Goal: Task Accomplishment & Management: Manage account settings

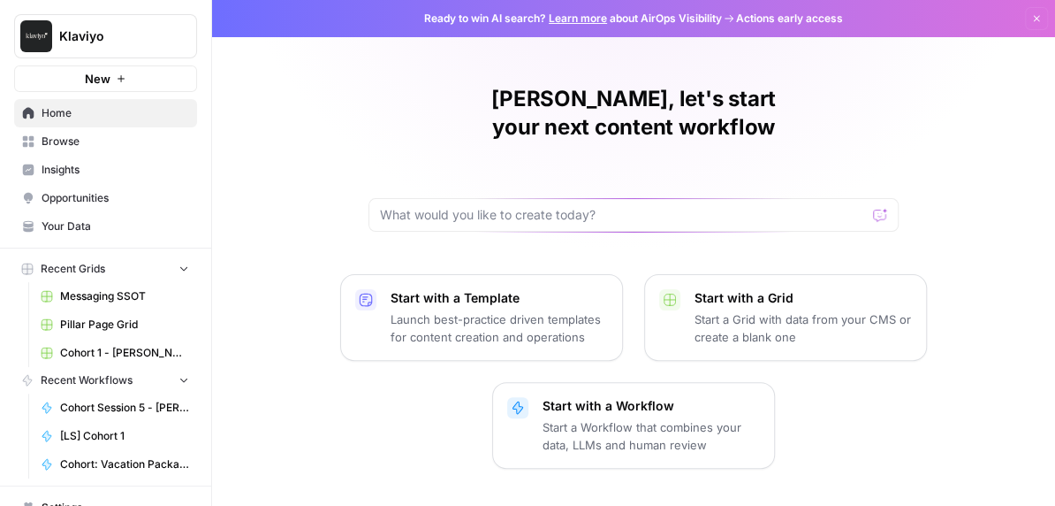
scroll to position [12, 0]
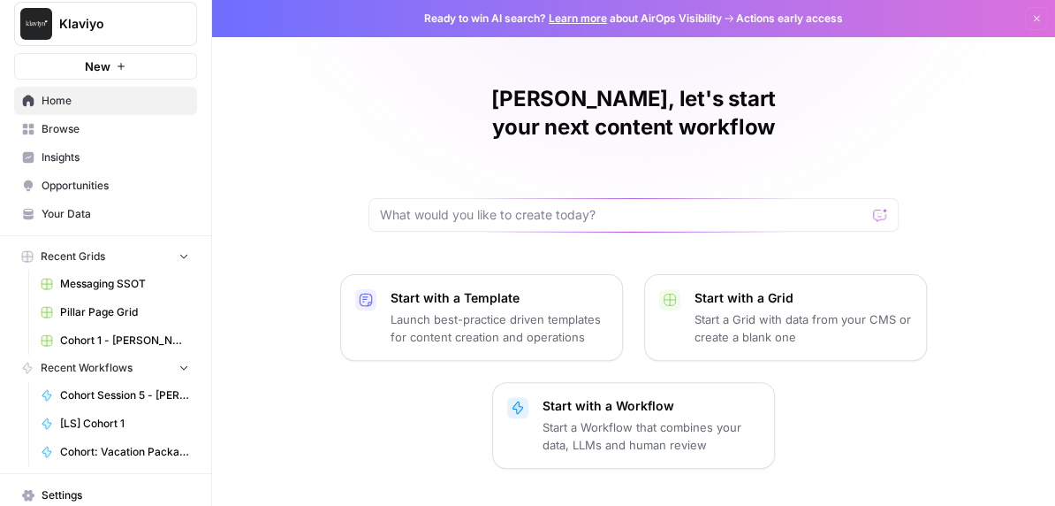
click at [111, 389] on span "Cohort Session 5 - [PERSON_NAME] subject lines/CTAs" at bounding box center [124, 395] width 129 height 16
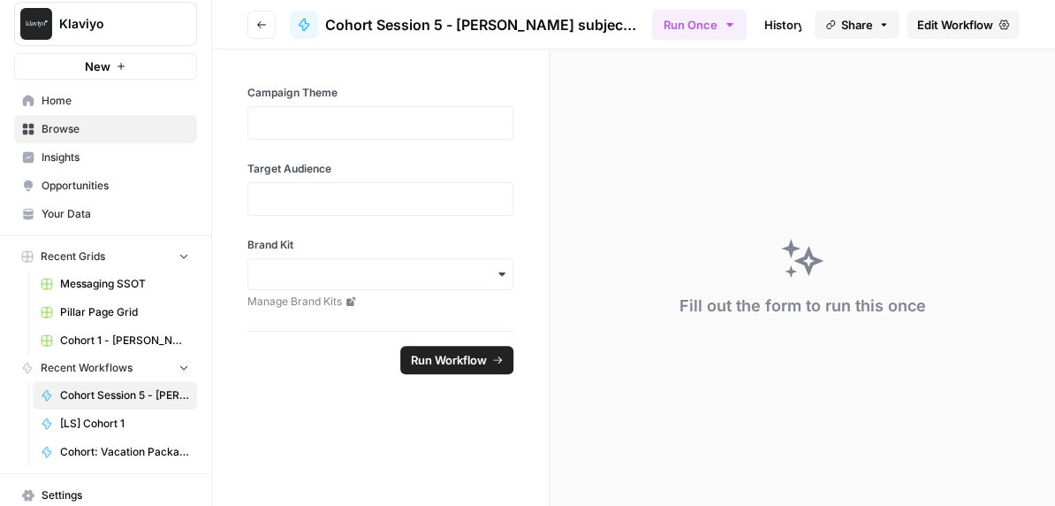
click at [122, 417] on span "[LS] Cohort 1" at bounding box center [124, 423] width 129 height 16
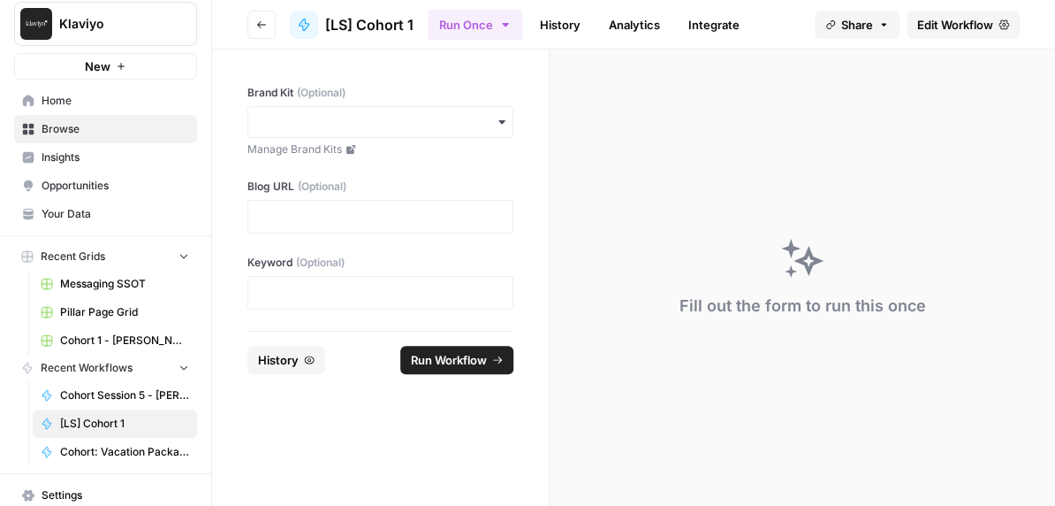
click at [954, 19] on span "Edit Workflow" at bounding box center [956, 25] width 76 height 18
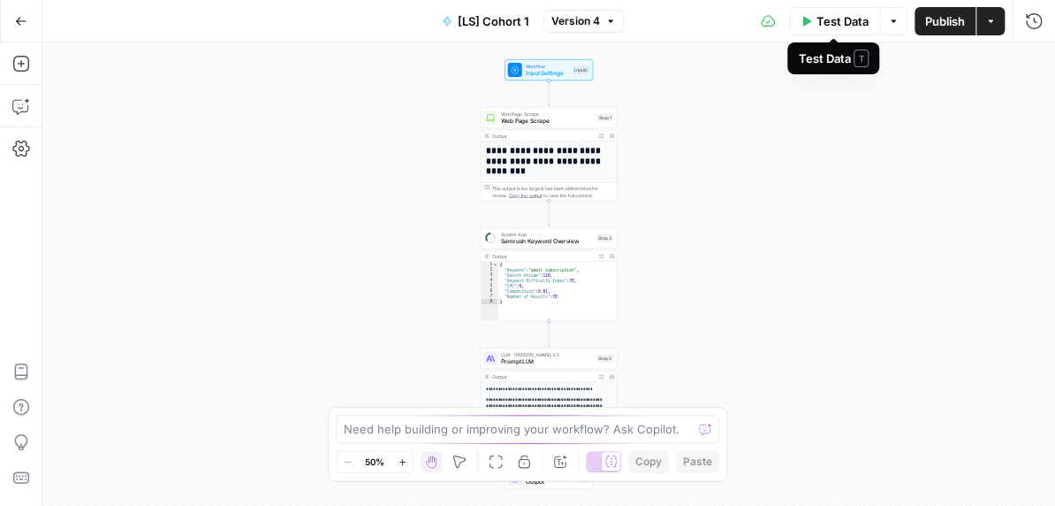
click at [838, 27] on span "Test Data" at bounding box center [843, 21] width 52 height 18
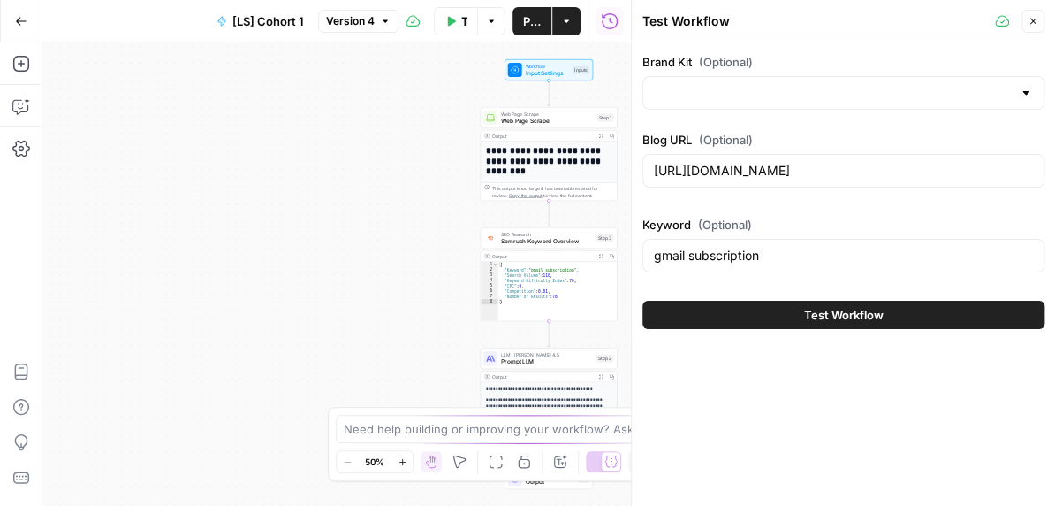
click at [1030, 18] on icon "button" at bounding box center [1033, 21] width 11 height 11
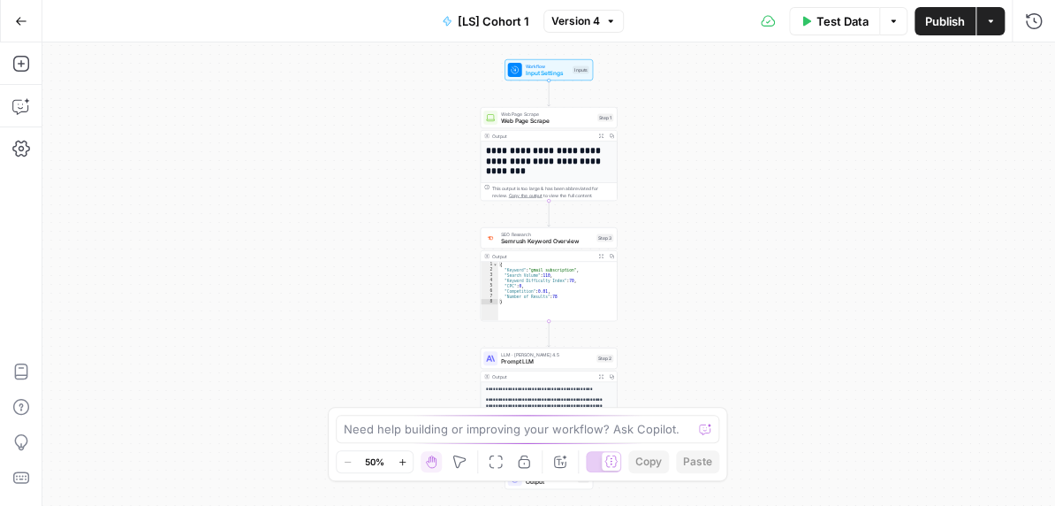
click at [540, 74] on span "Input Settings" at bounding box center [548, 73] width 44 height 9
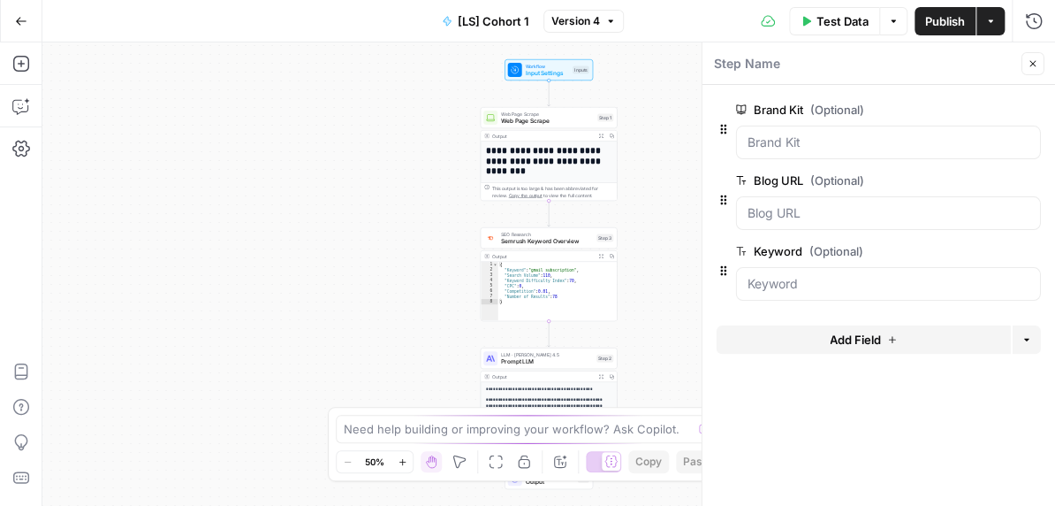
click at [813, 337] on button "Add Field" at bounding box center [864, 339] width 294 height 28
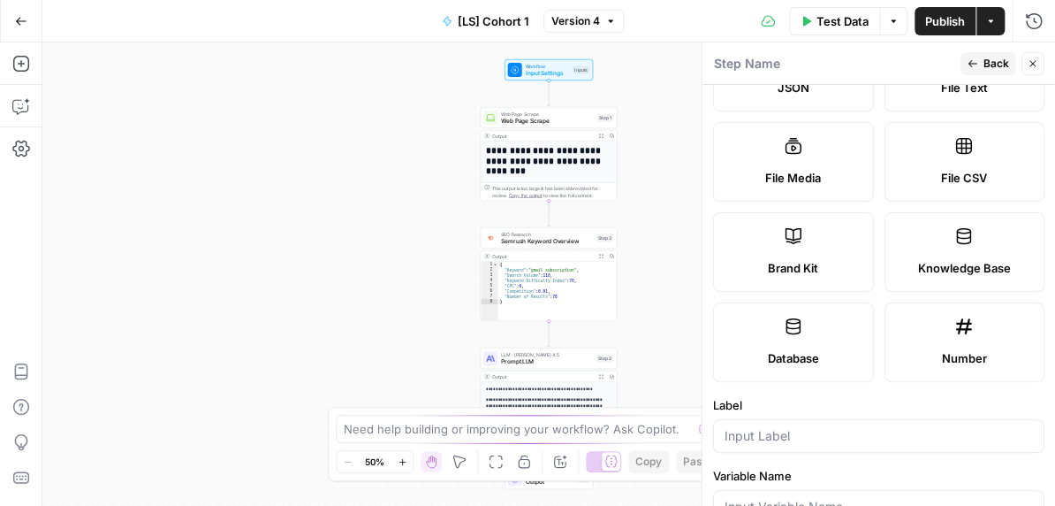
scroll to position [265, 0]
click at [793, 250] on label "Brand Kit" at bounding box center [793, 254] width 161 height 80
type input "Brand Kit"
type input "brand_kit"
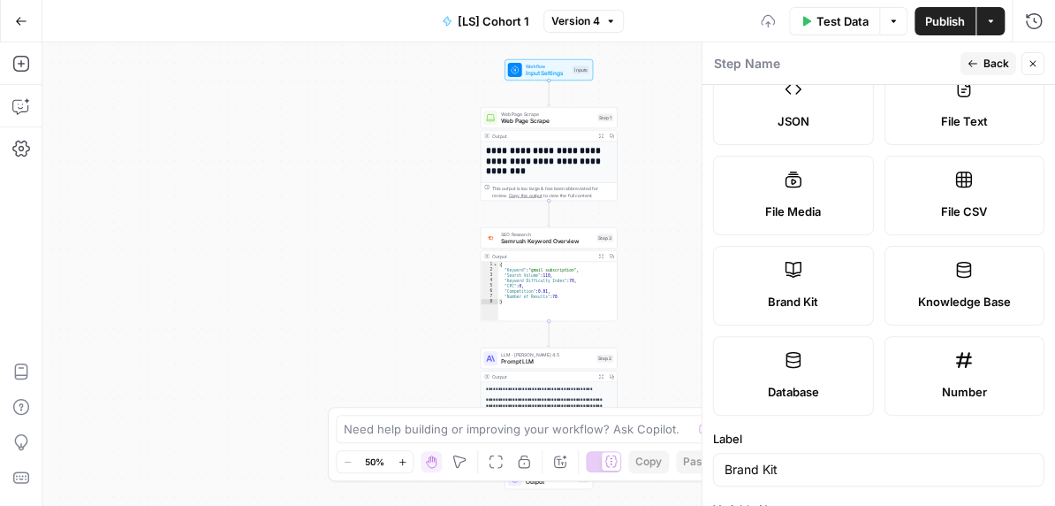
scroll to position [194, 0]
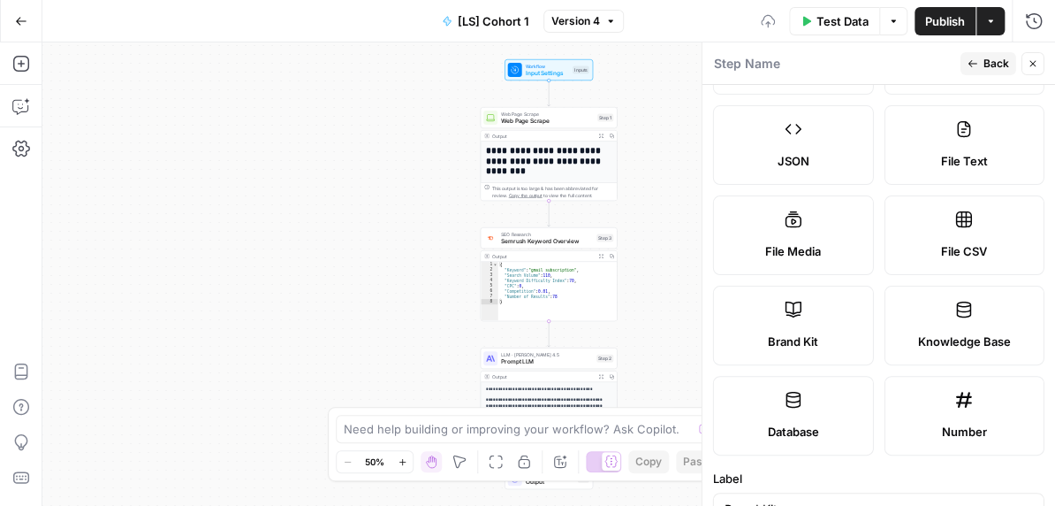
click at [942, 291] on label "Knowledge Base" at bounding box center [964, 326] width 161 height 80
click at [10, 26] on button "Go Back" at bounding box center [21, 21] width 32 height 32
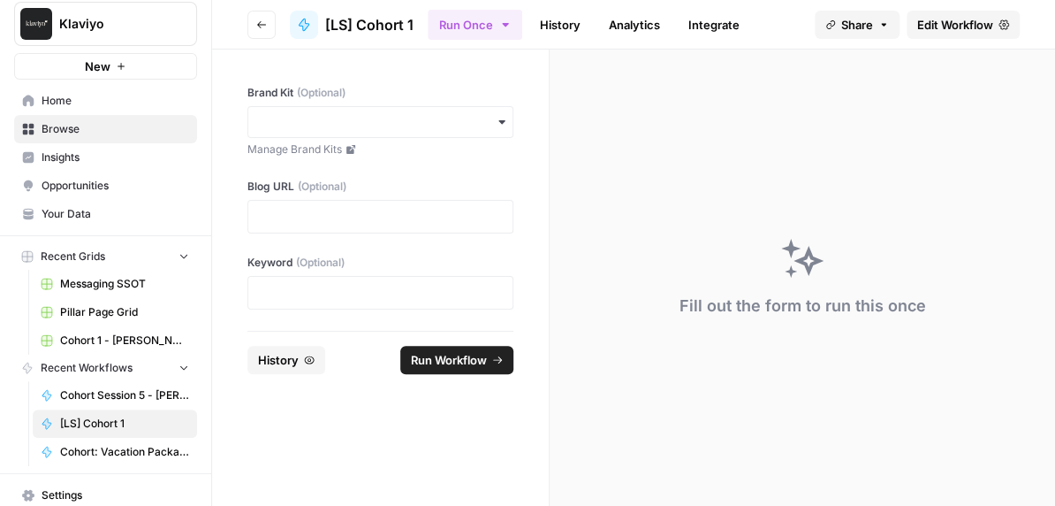
click at [256, 19] on icon "button" at bounding box center [261, 24] width 11 height 11
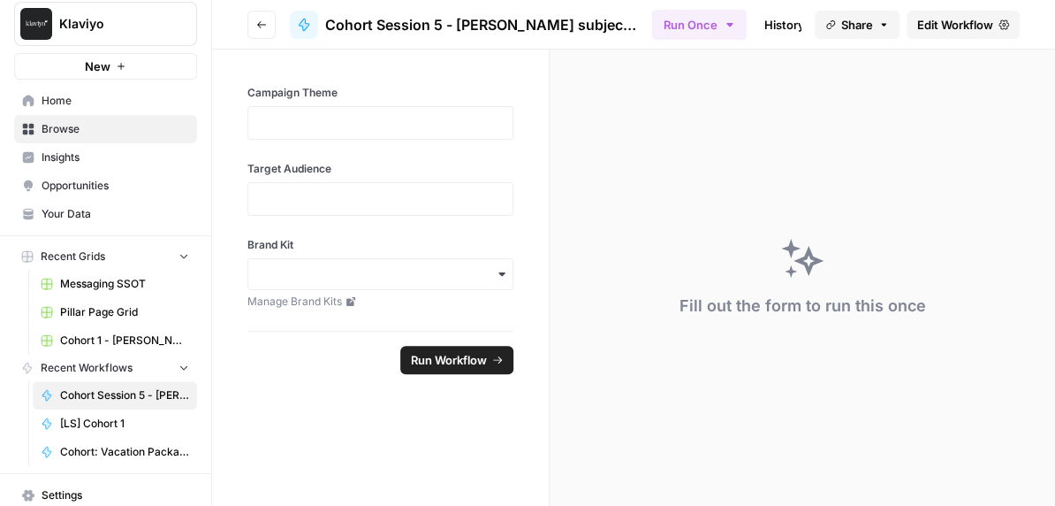
click at [256, 19] on icon "button" at bounding box center [261, 24] width 11 height 11
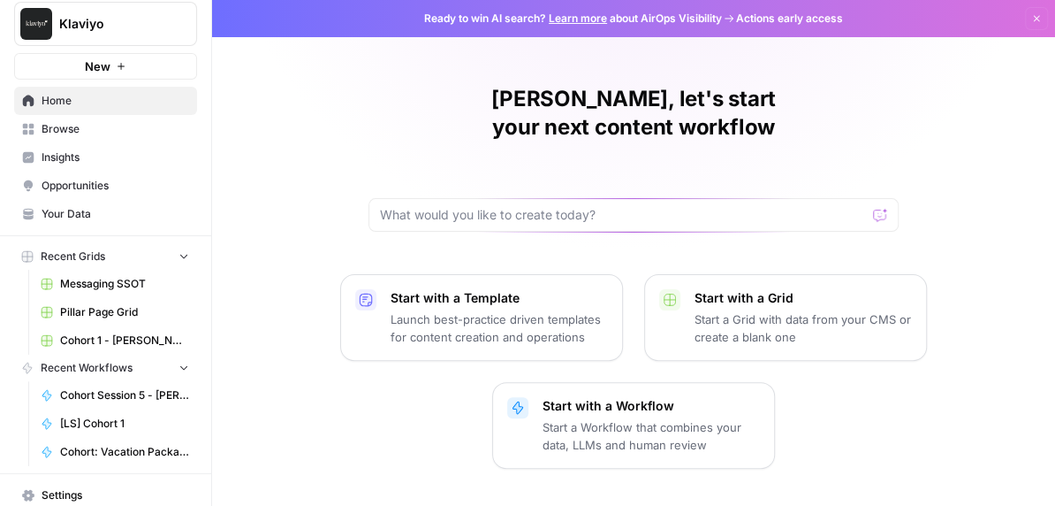
click at [107, 157] on span "Insights" at bounding box center [116, 157] width 148 height 16
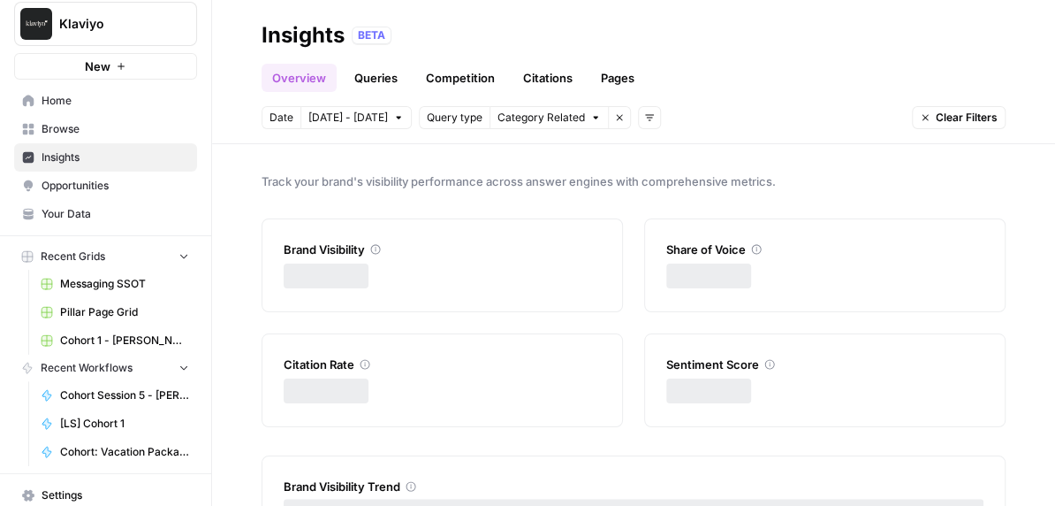
click at [113, 208] on span "Your Data" at bounding box center [116, 214] width 148 height 16
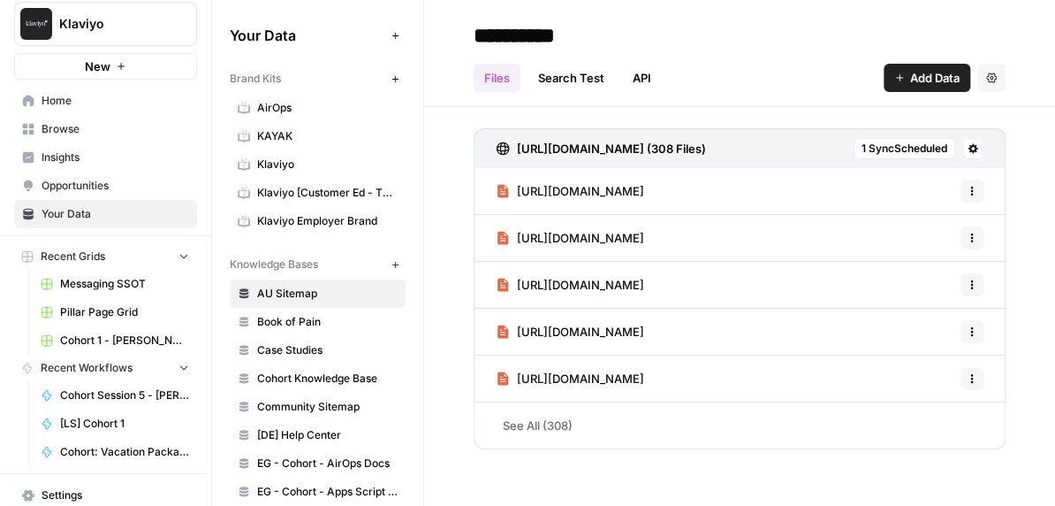
click at [396, 74] on icon "button" at bounding box center [396, 79] width 10 height 10
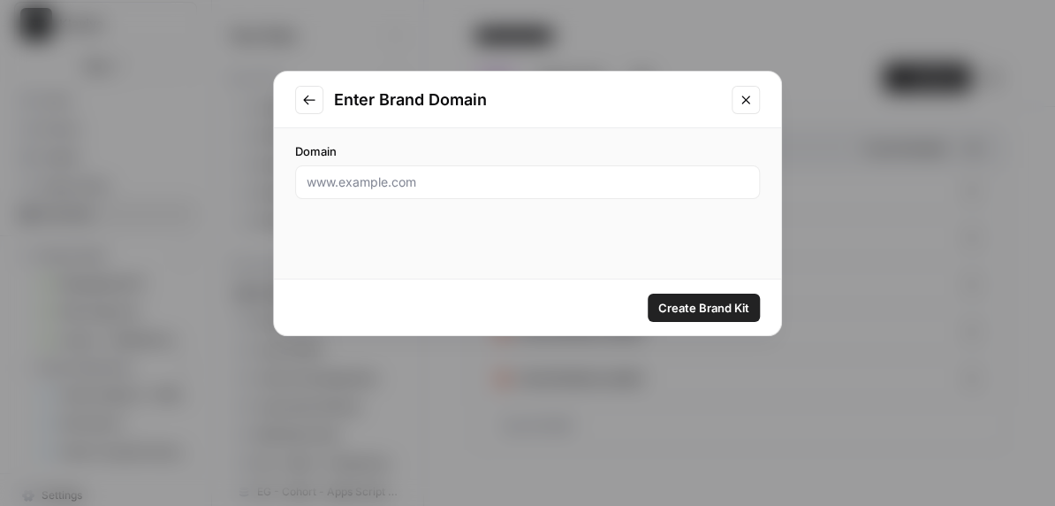
click at [743, 94] on icon "Close modal" at bounding box center [746, 100] width 14 height 14
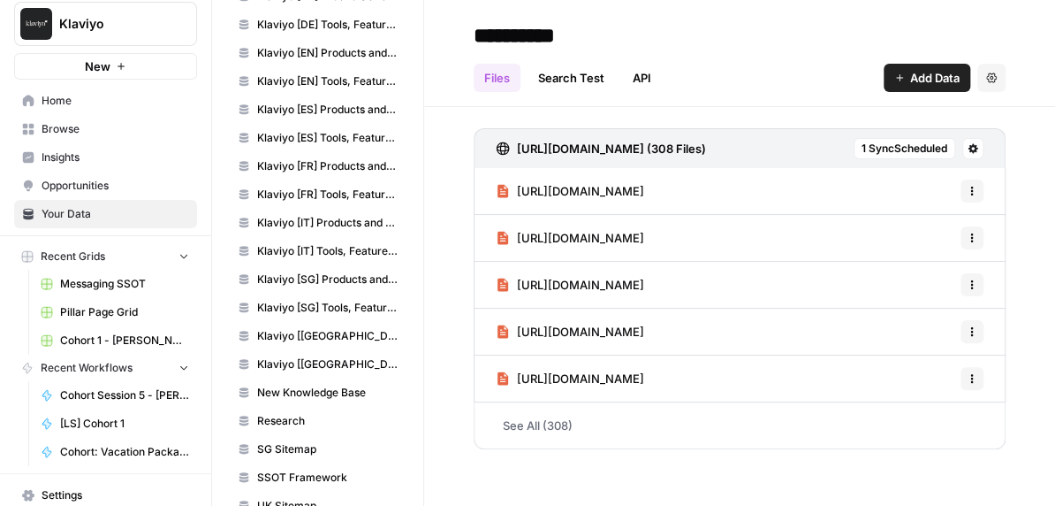
scroll to position [911, 0]
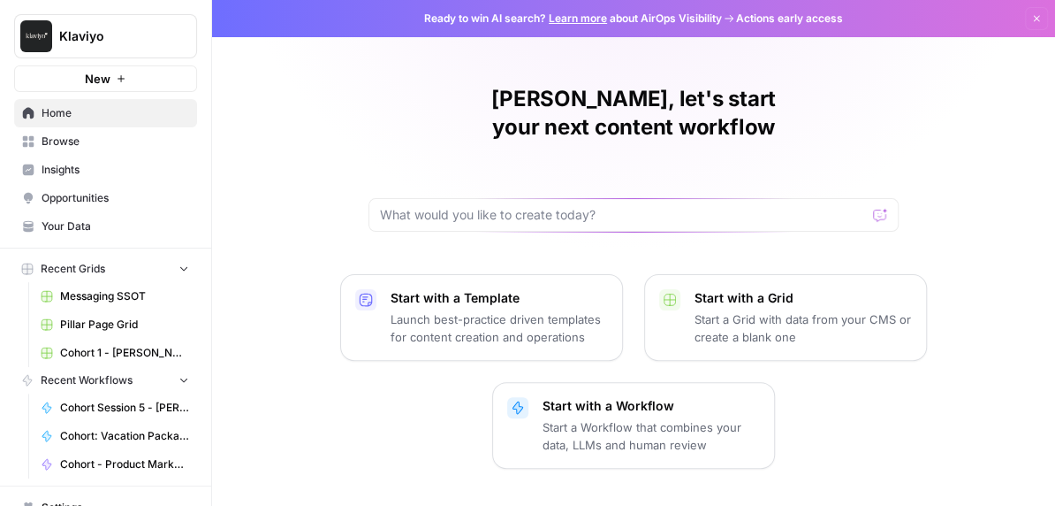
click at [96, 339] on link "Cohort 1 - [PERSON_NAME]" at bounding box center [115, 353] width 164 height 28
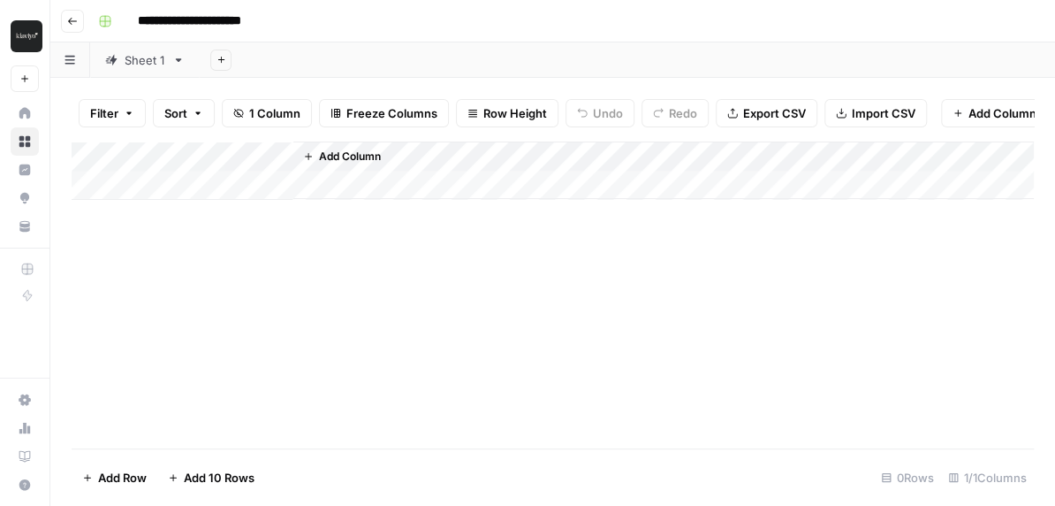
click at [65, 15] on button "Go back" at bounding box center [72, 21] width 23 height 23
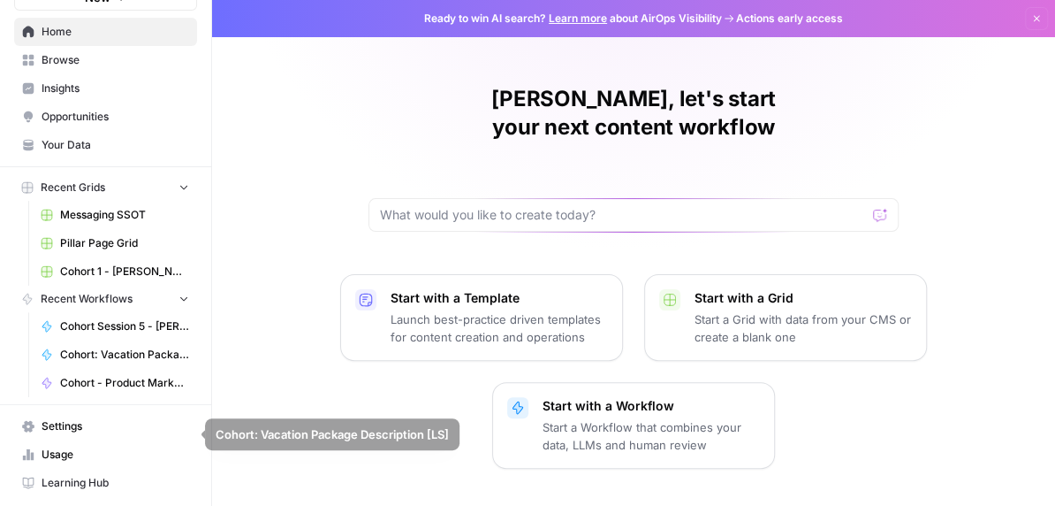
scroll to position [99, 0]
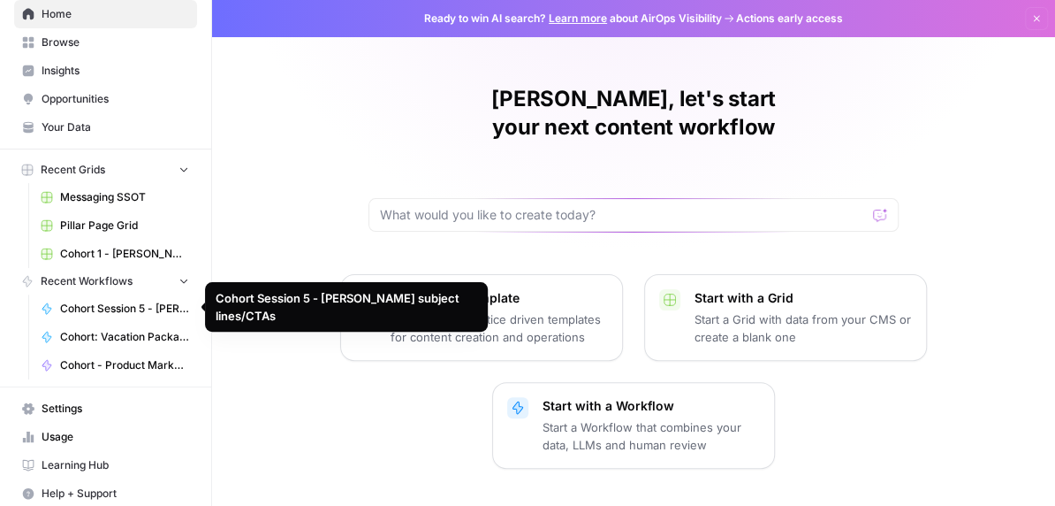
click at [122, 278] on span "Recent Workflows" at bounding box center [87, 281] width 92 height 16
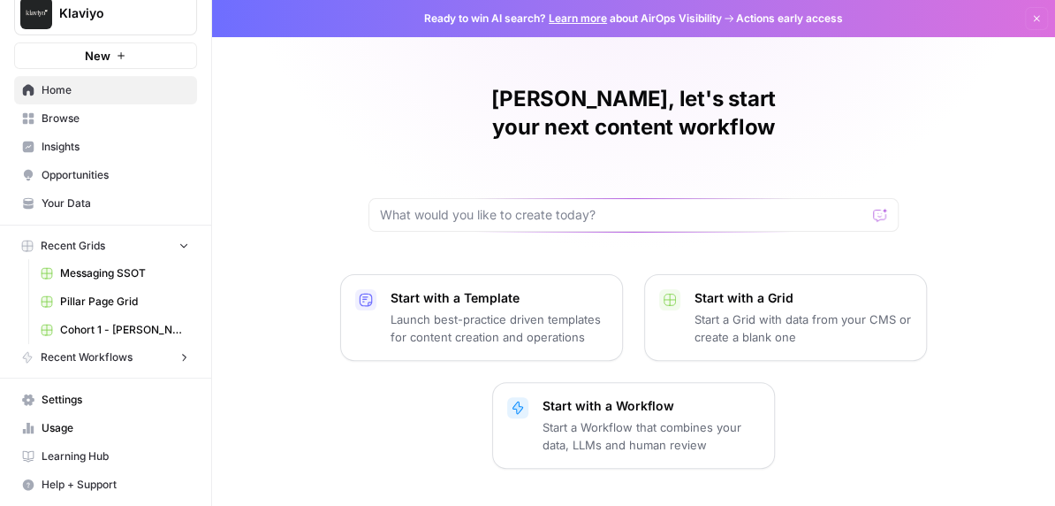
scroll to position [20, 0]
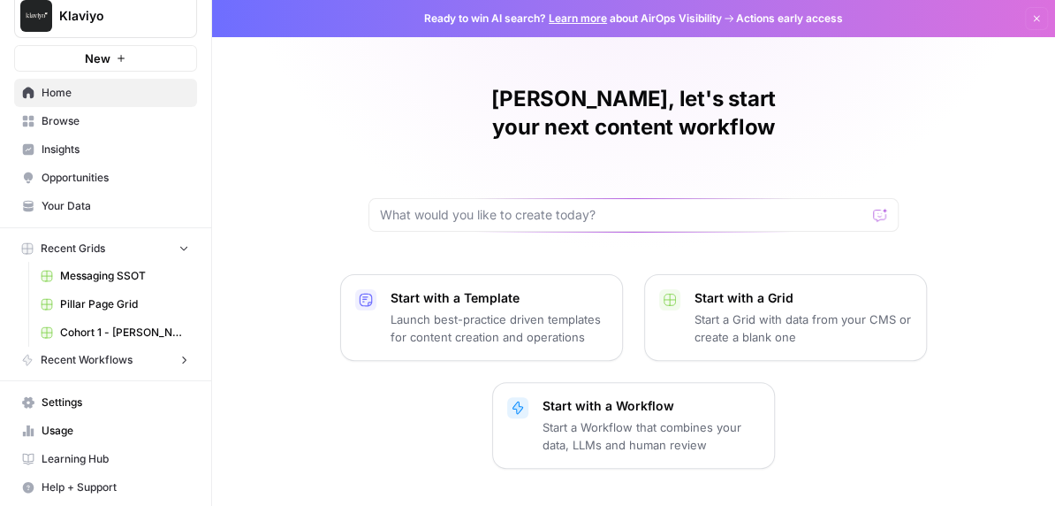
click at [100, 198] on span "Your Data" at bounding box center [116, 206] width 148 height 16
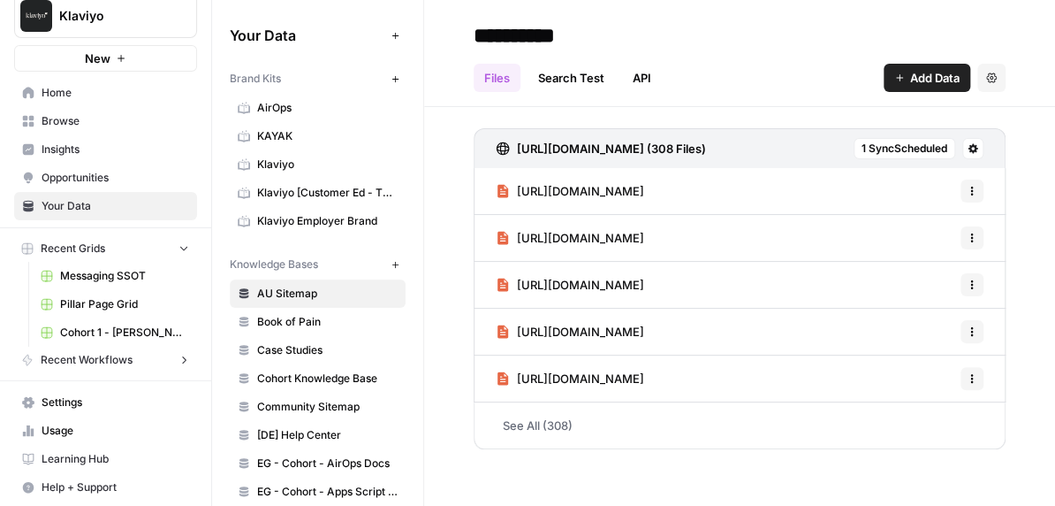
click at [144, 182] on span "Opportunities" at bounding box center [116, 178] width 148 height 16
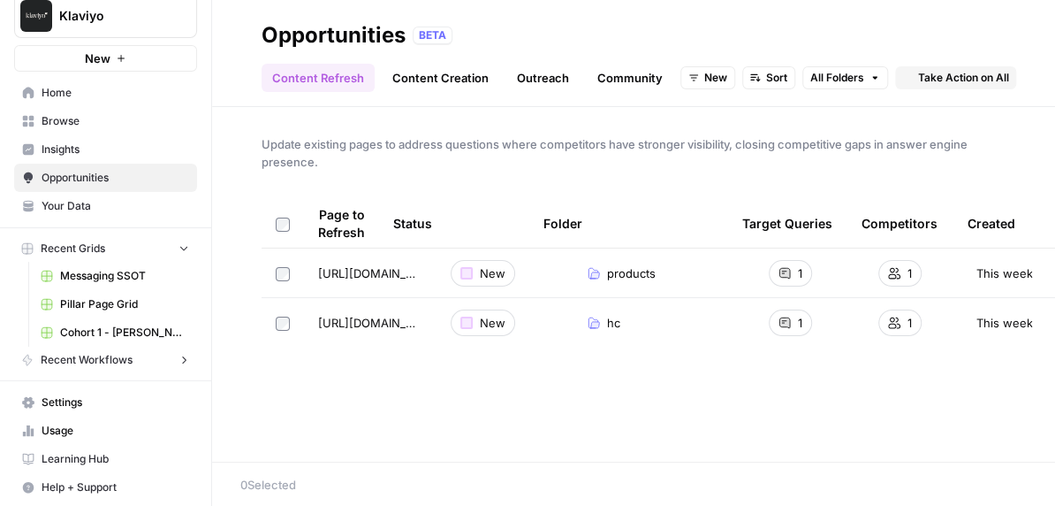
click at [125, 125] on span "Browse" at bounding box center [116, 121] width 148 height 16
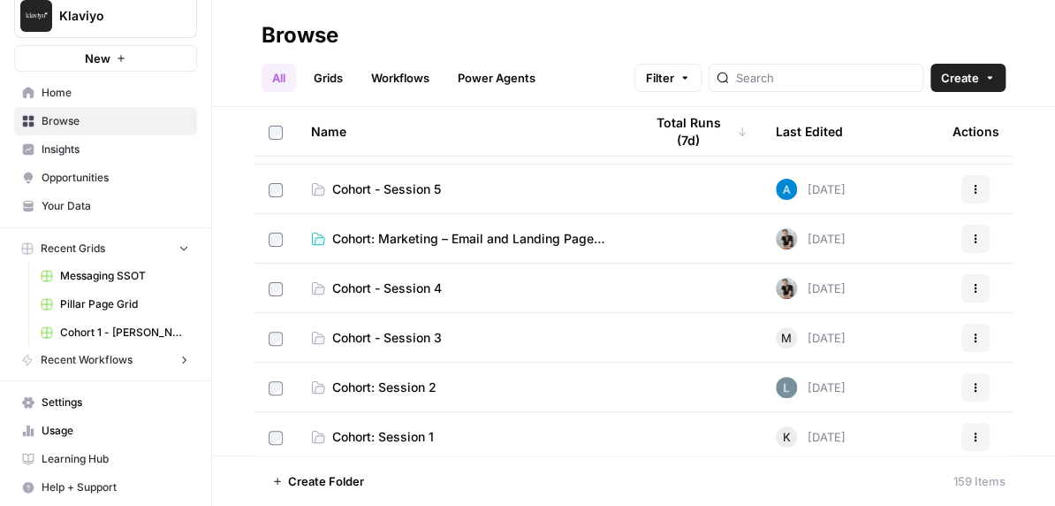
scroll to position [45, 0]
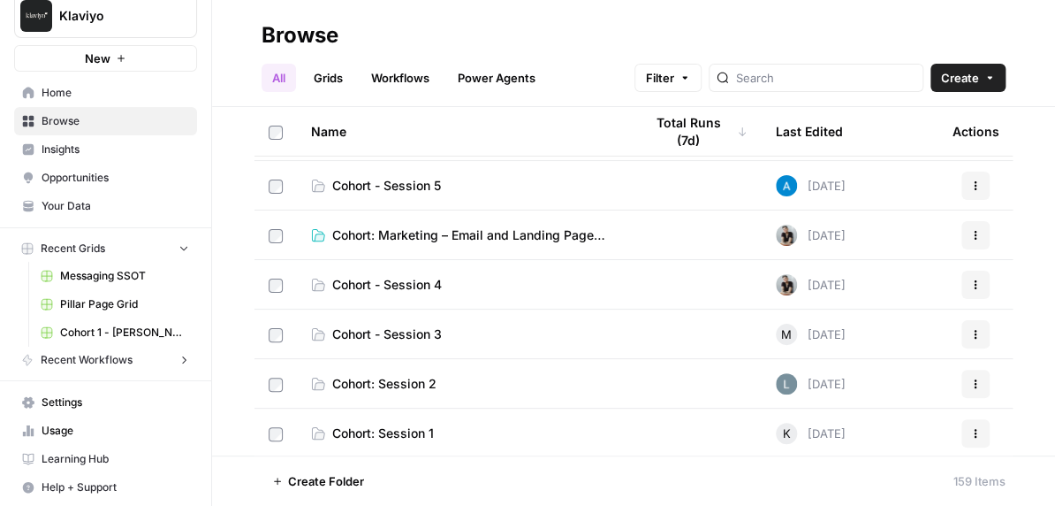
click at [377, 434] on span "Cohort: Session 1" at bounding box center [383, 433] width 102 height 18
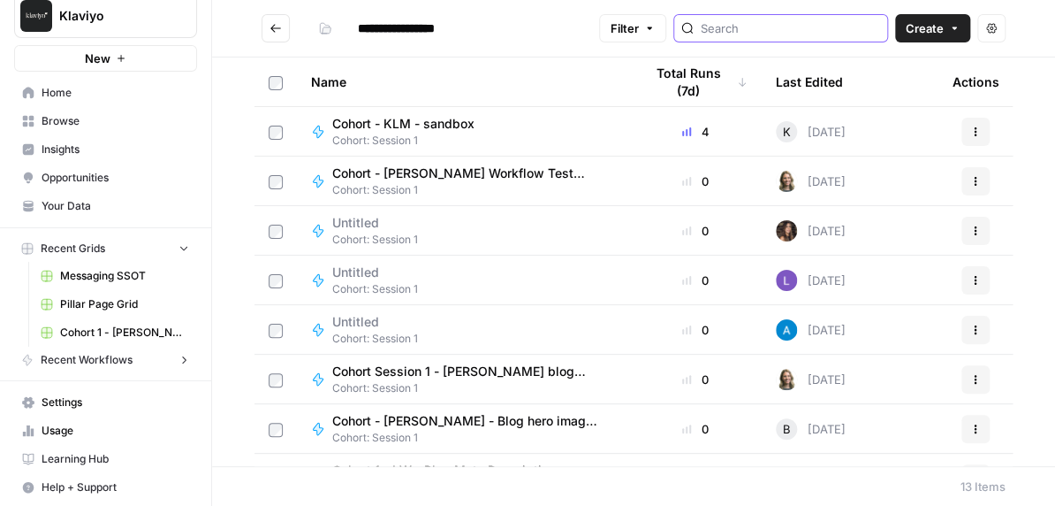
click at [785, 21] on input "search" at bounding box center [790, 28] width 179 height 18
type input "ls"
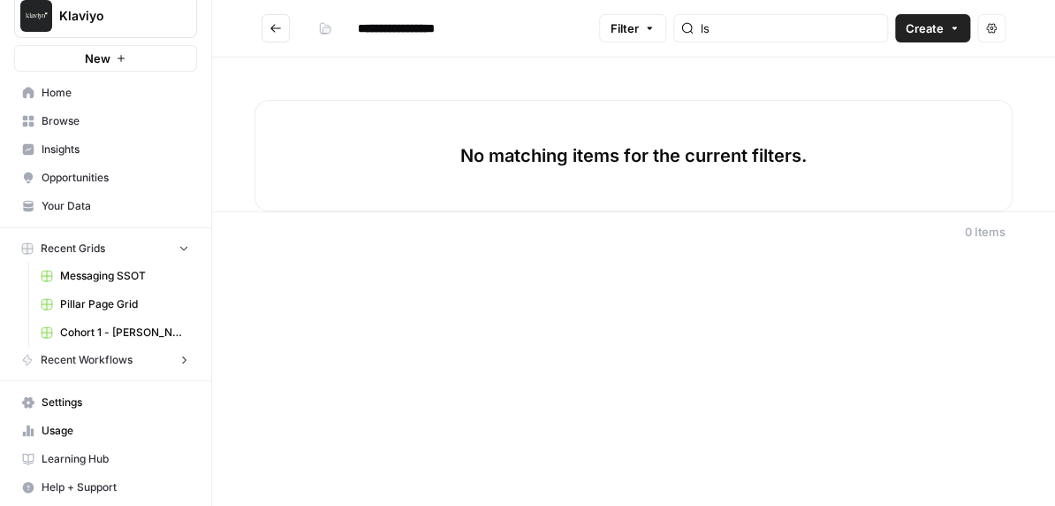
click at [280, 27] on icon "Go back" at bounding box center [276, 28] width 12 height 12
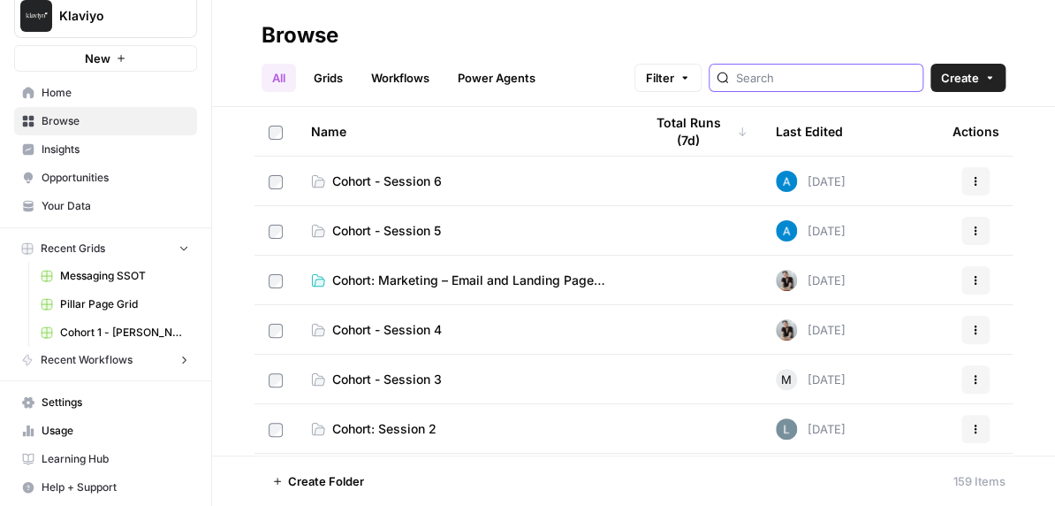
click at [793, 77] on input "search" at bounding box center [825, 78] width 179 height 18
type input "ls"
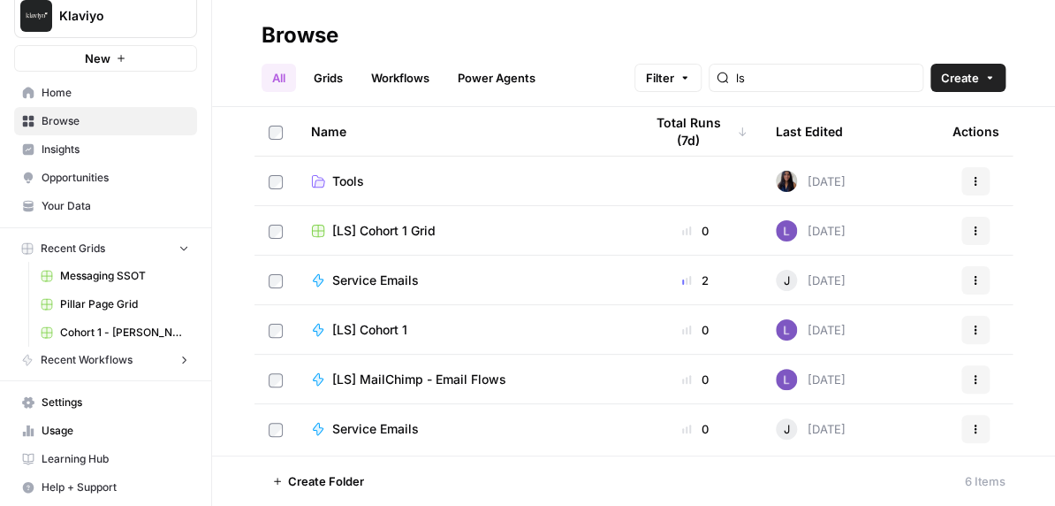
click at [385, 334] on span "[LS] Cohort 1" at bounding box center [369, 330] width 75 height 18
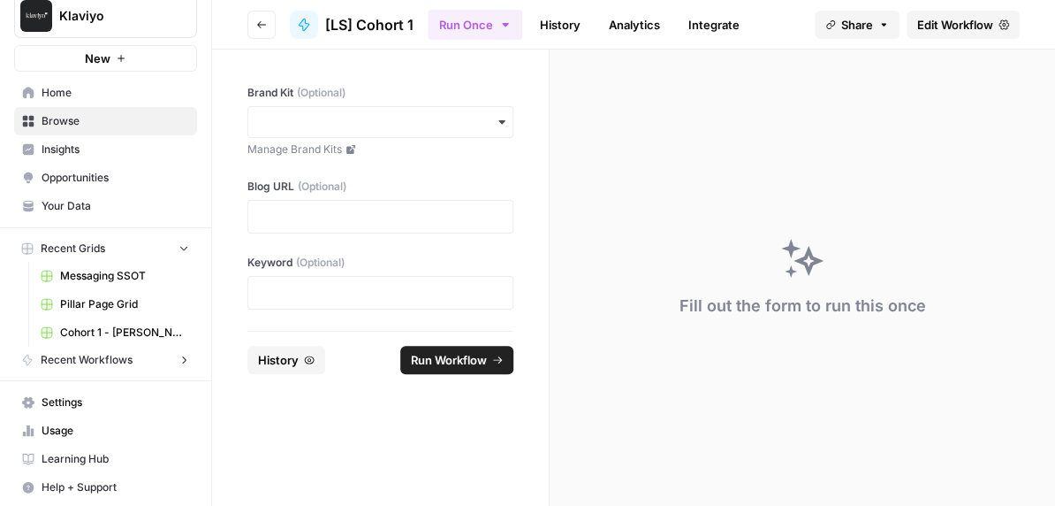
click at [266, 17] on button "Go back" at bounding box center [262, 25] width 28 height 28
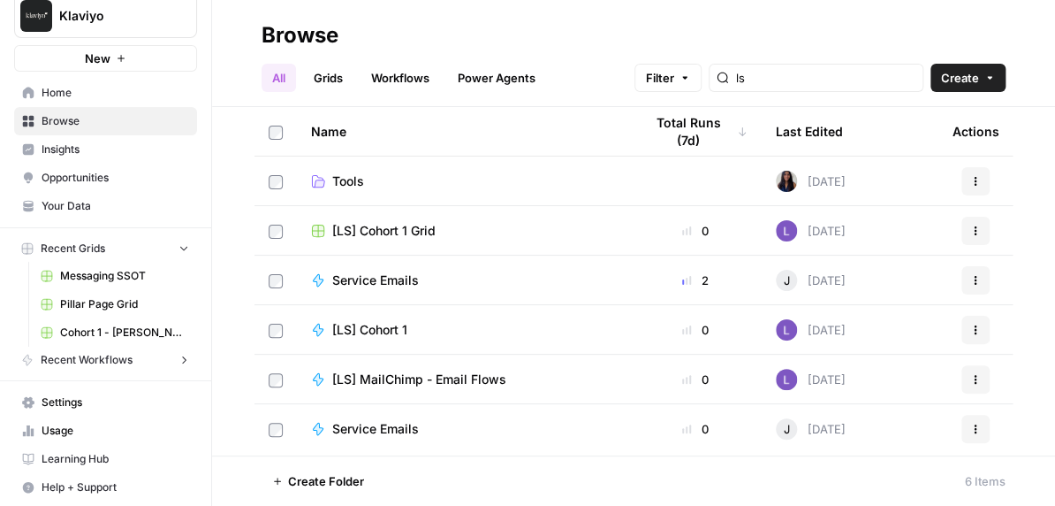
click at [391, 331] on span "[LS] Cohort 1" at bounding box center [369, 330] width 75 height 18
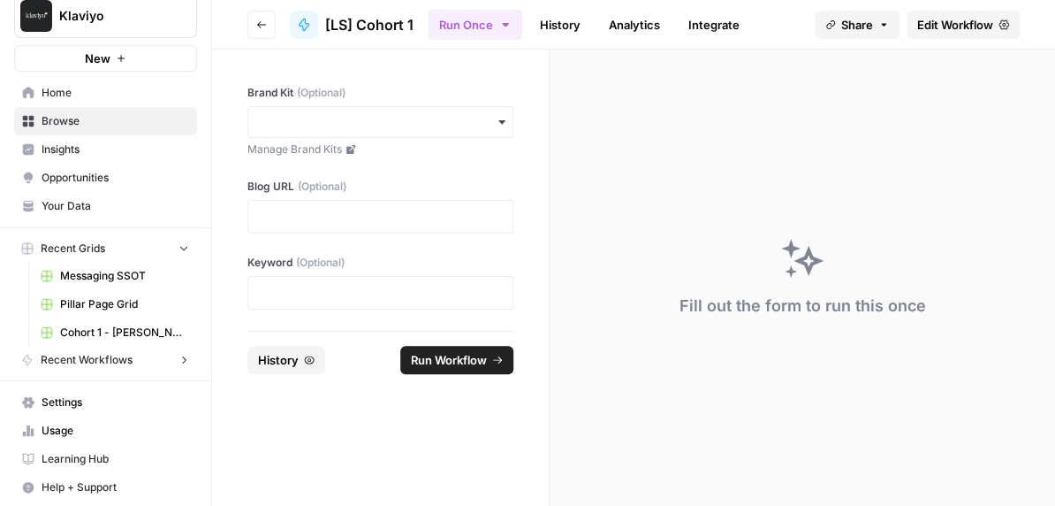
click at [926, 25] on span "Edit Workflow" at bounding box center [956, 25] width 76 height 18
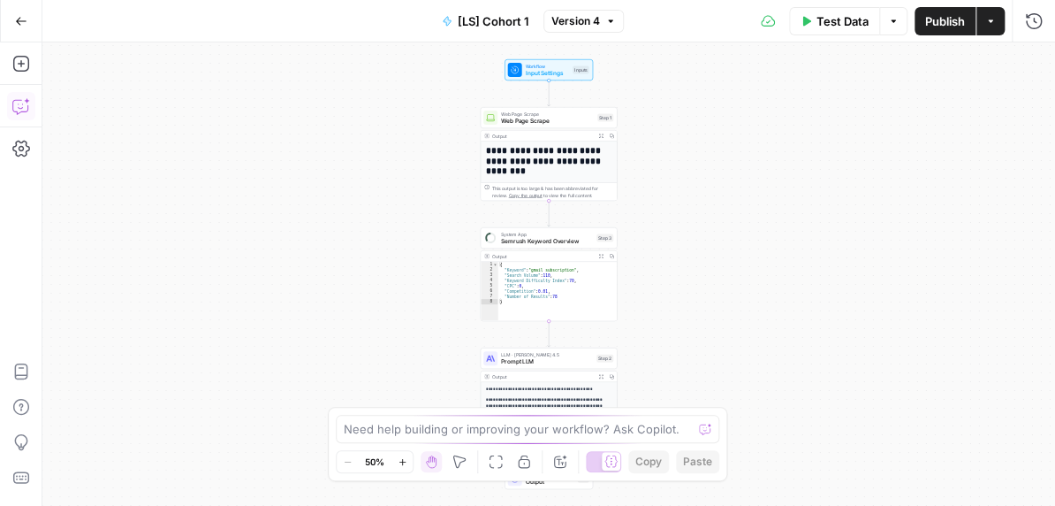
click at [26, 95] on button "Copilot" at bounding box center [21, 106] width 28 height 28
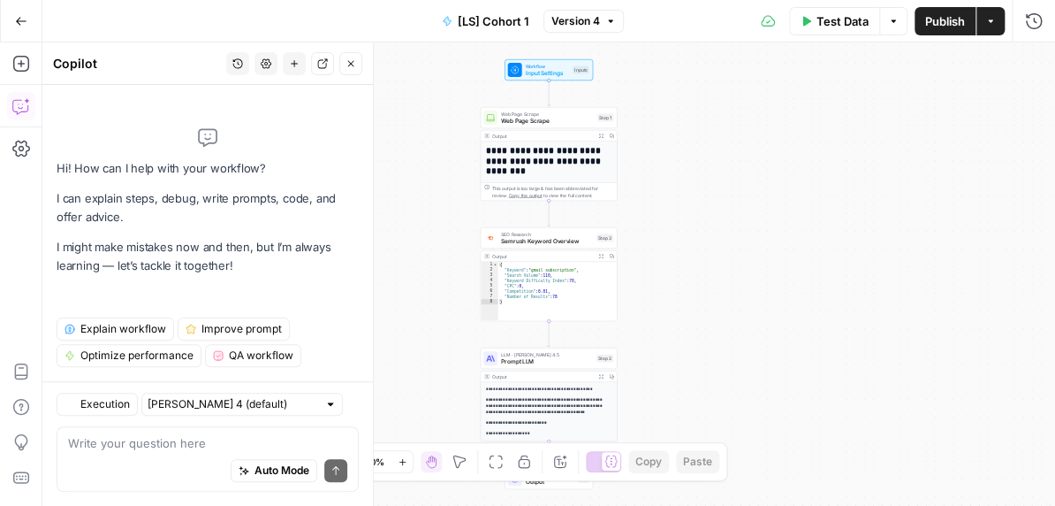
type textarea "o"
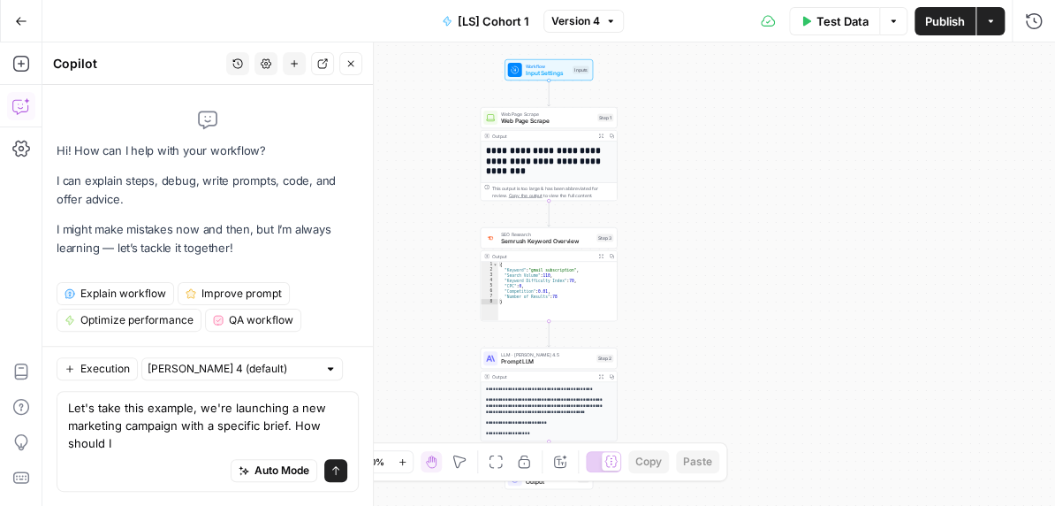
drag, startPoint x: 150, startPoint y: 449, endPoint x: 70, endPoint y: 448, distance: 80.4
click at [70, 448] on textarea "Let's take this example, we're launching a new marketing campaign with a specif…" at bounding box center [207, 425] width 279 height 53
type textarea "Let's take this example, we're launching a new marketing campaign with a specif…"
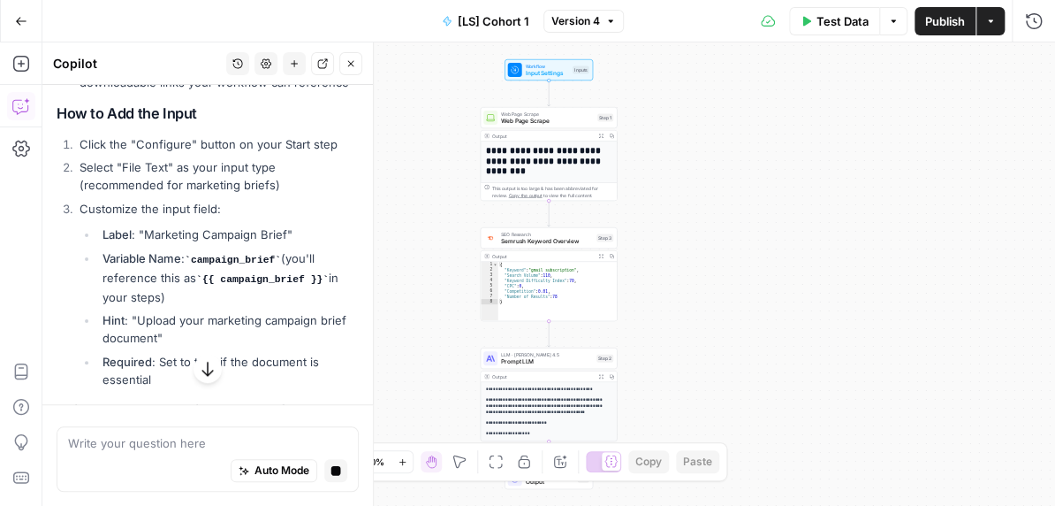
scroll to position [522, 0]
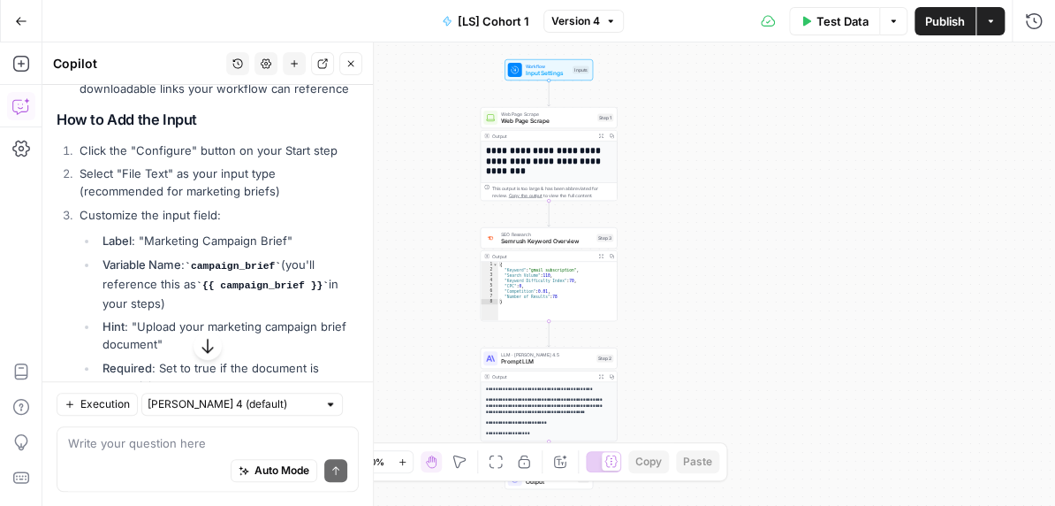
click at [532, 69] on span "Input Settings" at bounding box center [548, 73] width 44 height 9
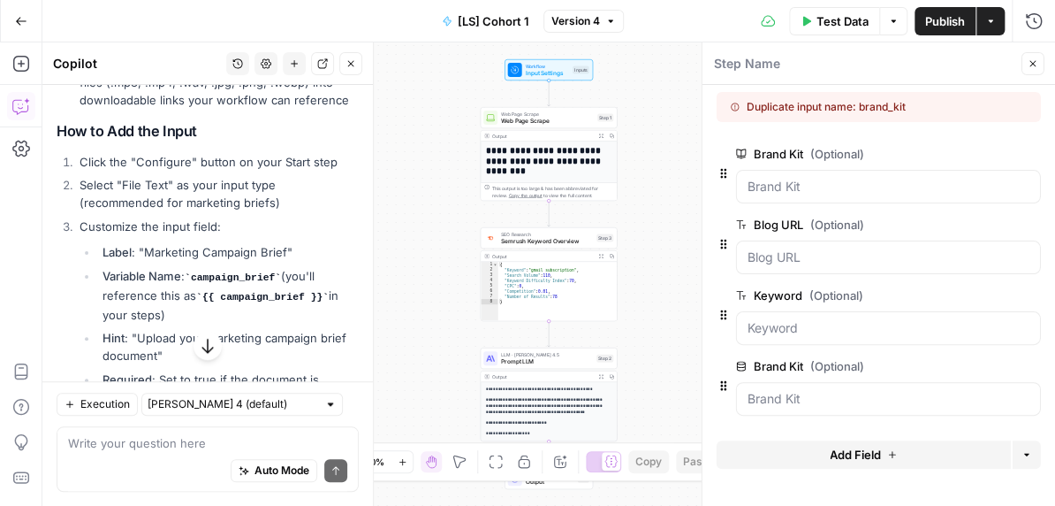
scroll to position [499, 0]
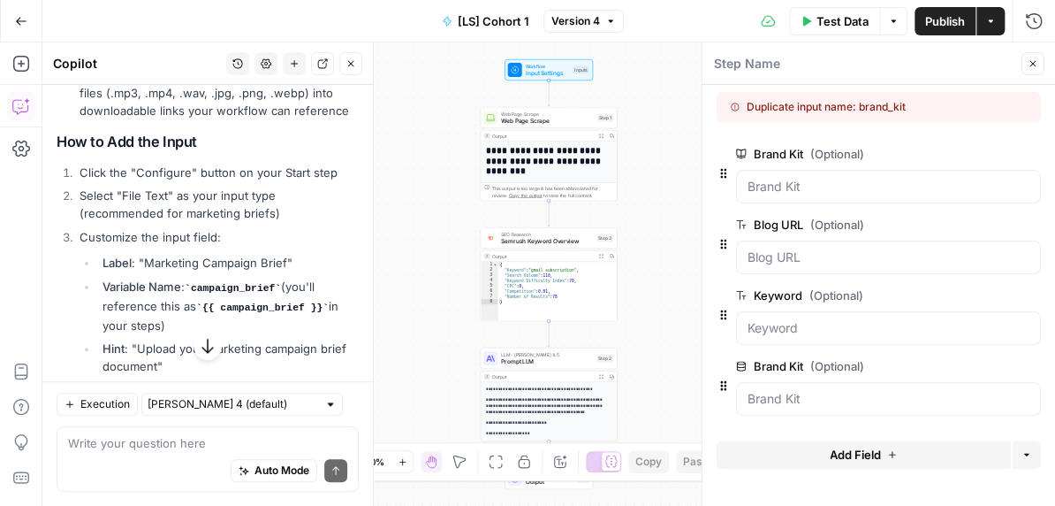
click at [1033, 59] on icon "button" at bounding box center [1033, 63] width 11 height 11
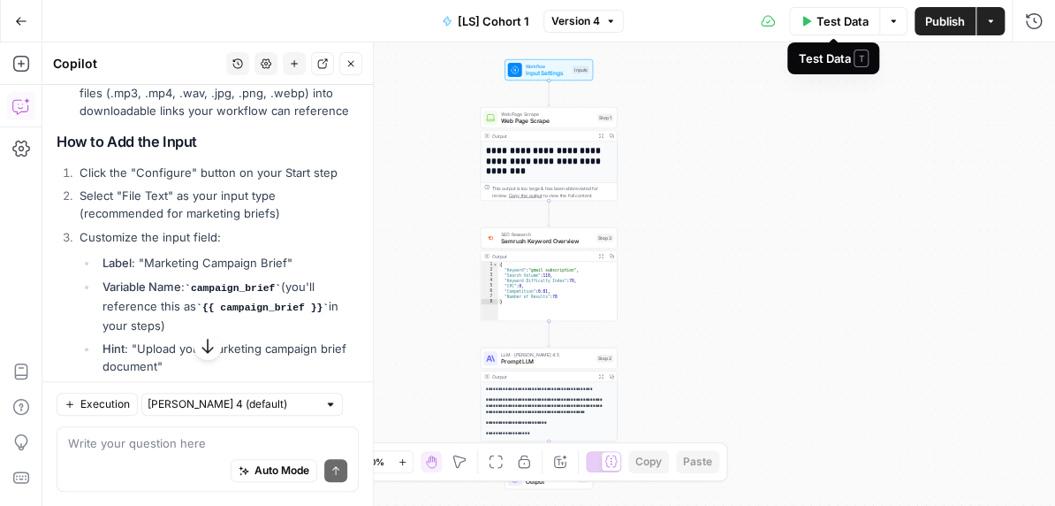
click at [890, 11] on button "Options" at bounding box center [894, 21] width 28 height 28
click at [887, 13] on button "Options" at bounding box center [894, 21] width 28 height 28
click at [536, 74] on span "Input Settings" at bounding box center [548, 73] width 44 height 9
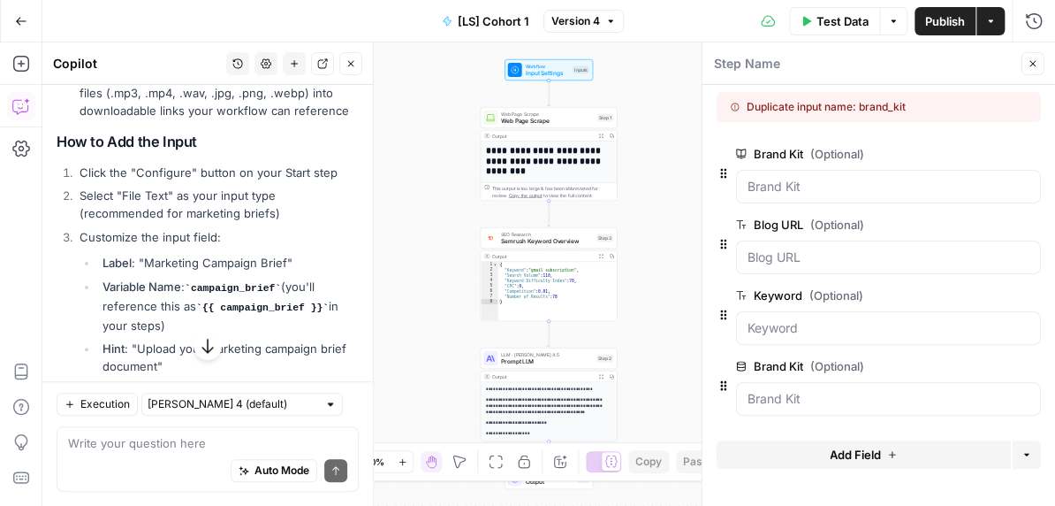
click at [845, 455] on span "Add Field" at bounding box center [855, 455] width 51 height 18
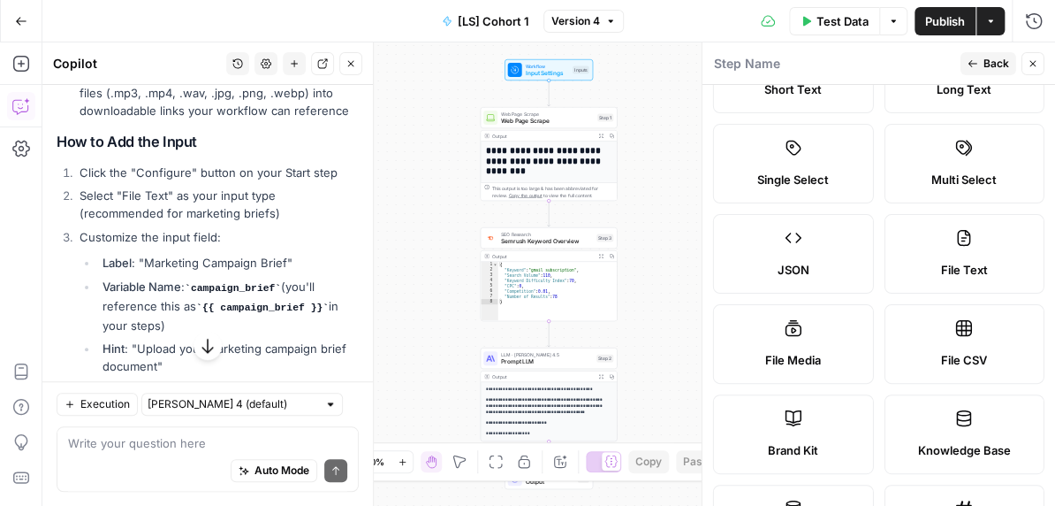
scroll to position [95, 0]
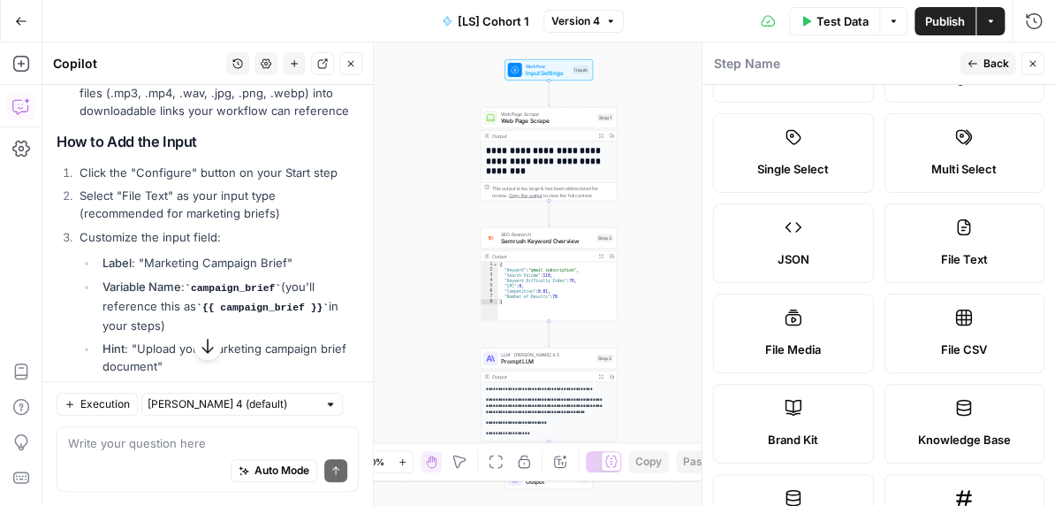
click at [1026, 61] on button "Close" at bounding box center [1033, 63] width 23 height 23
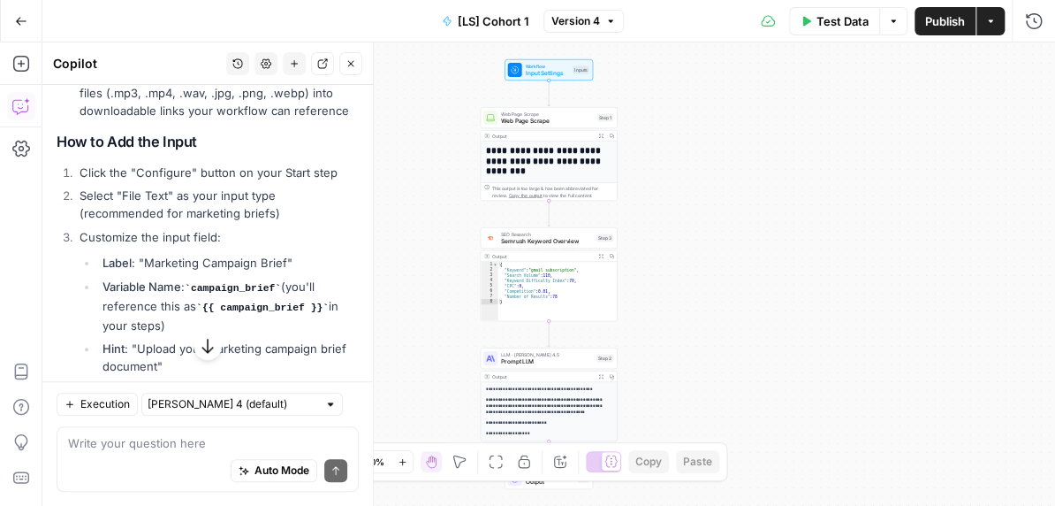
click at [635, 277] on div "**********" at bounding box center [548, 273] width 1013 height 463
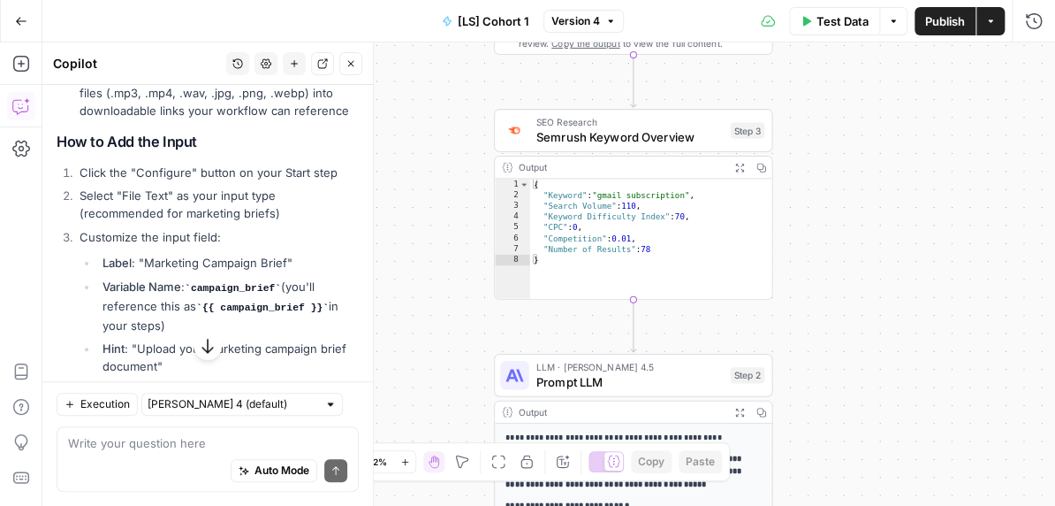
drag, startPoint x: 635, startPoint y: 277, endPoint x: 808, endPoint y: 210, distance: 185.8
click at [808, 210] on div "**********" at bounding box center [548, 273] width 1013 height 463
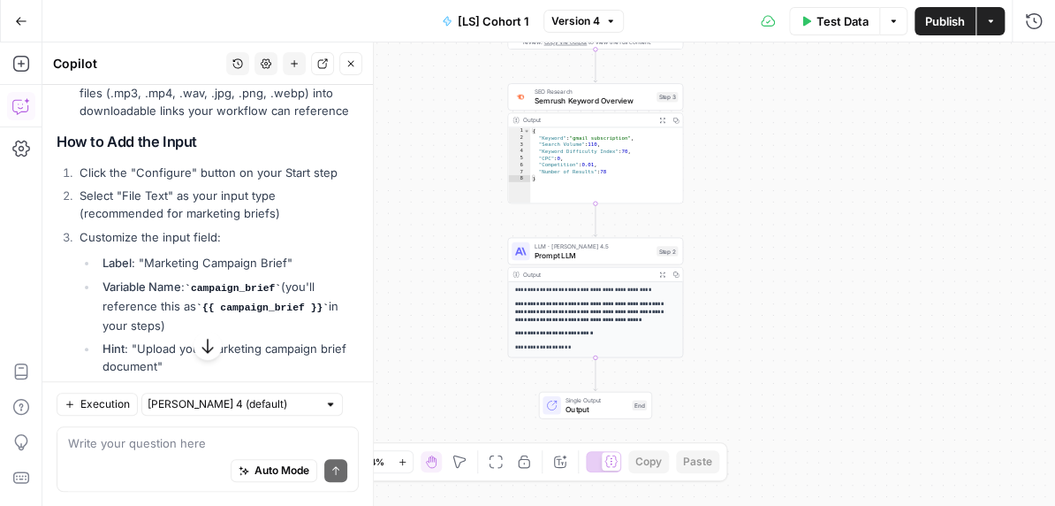
drag, startPoint x: 804, startPoint y: 251, endPoint x: 704, endPoint y: 188, distance: 118.7
click at [704, 188] on div "**********" at bounding box center [548, 273] width 1013 height 463
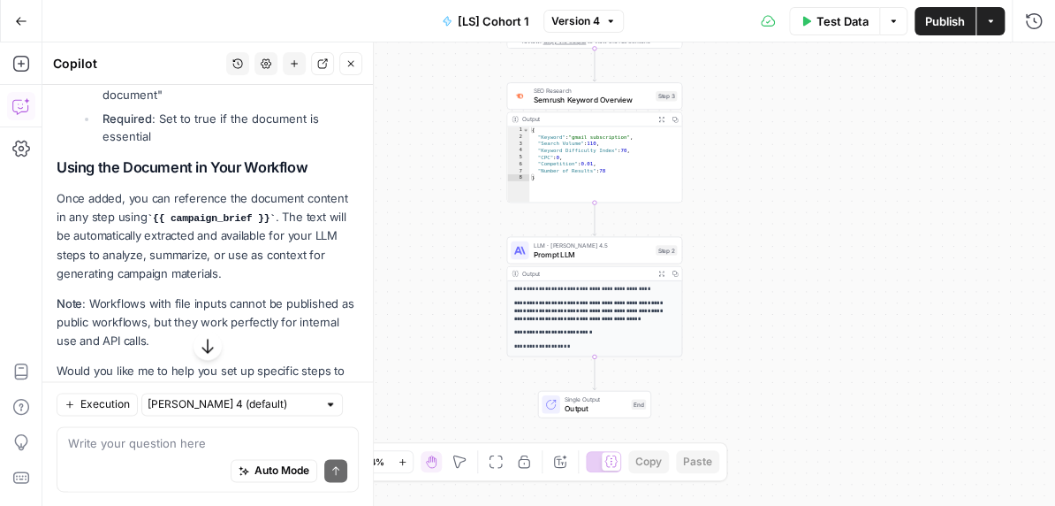
scroll to position [846, 0]
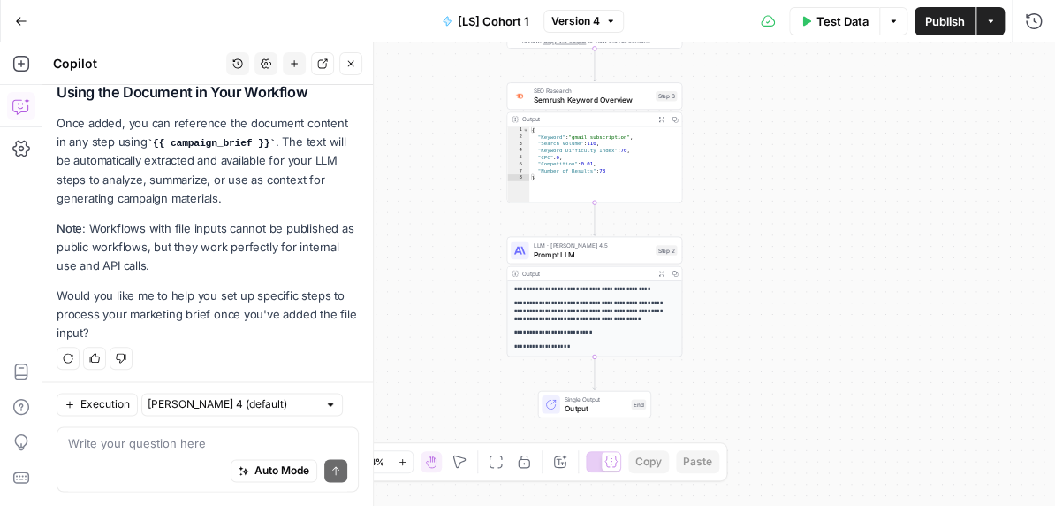
click at [21, 20] on icon "button" at bounding box center [21, 21] width 11 height 8
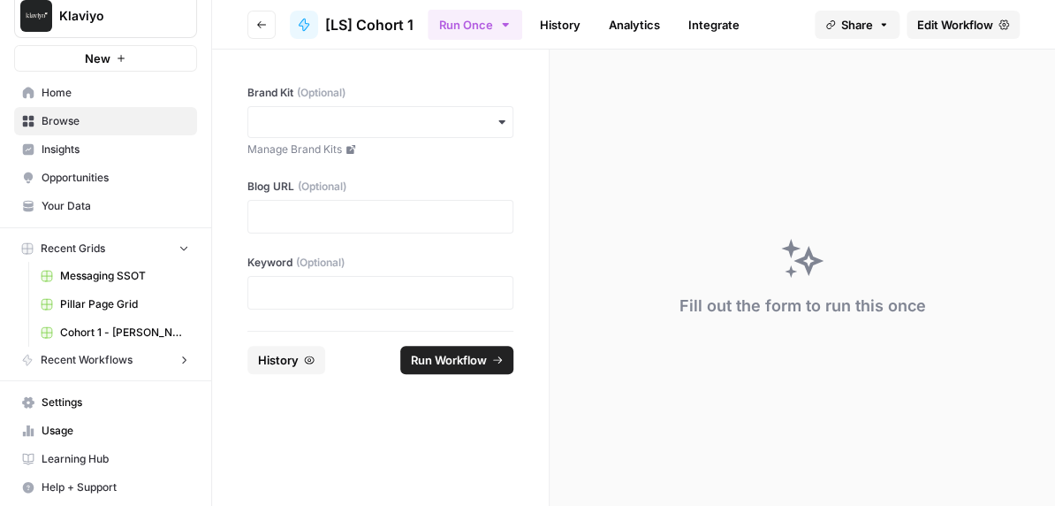
click at [258, 19] on icon "button" at bounding box center [261, 24] width 11 height 11
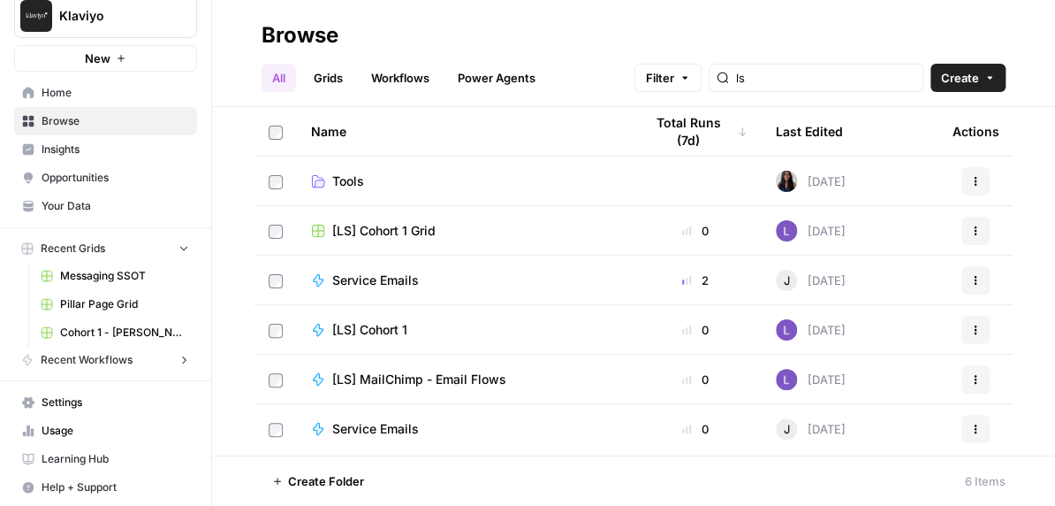
click at [126, 151] on span "Insights" at bounding box center [116, 149] width 148 height 16
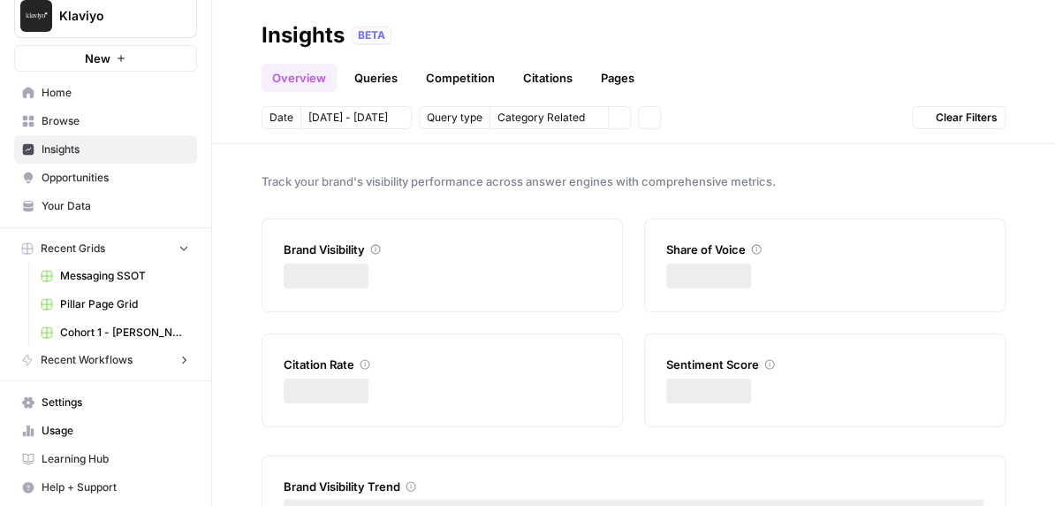
click at [126, 123] on span "Browse" at bounding box center [116, 121] width 148 height 16
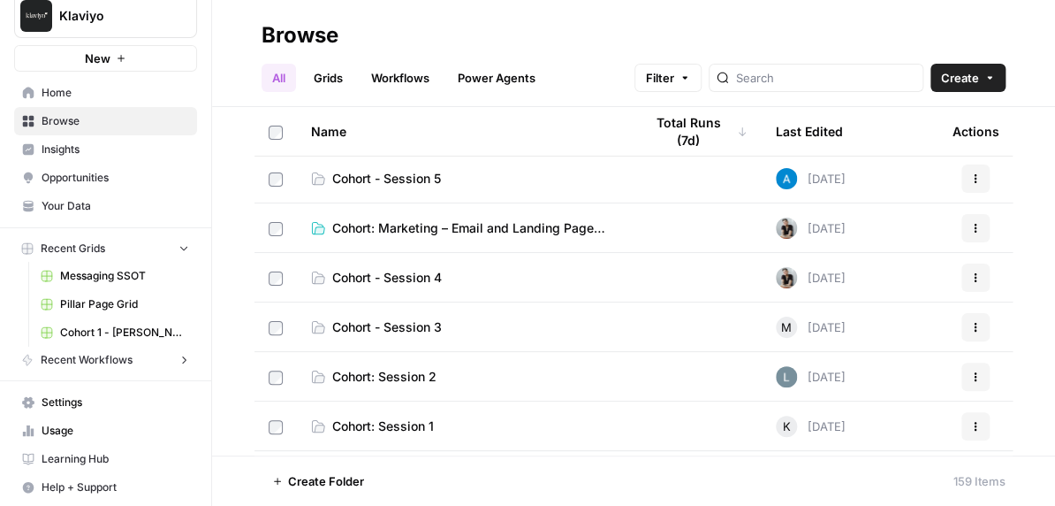
scroll to position [54, 0]
click at [404, 271] on span "Cohort - Session 4" at bounding box center [387, 276] width 110 height 18
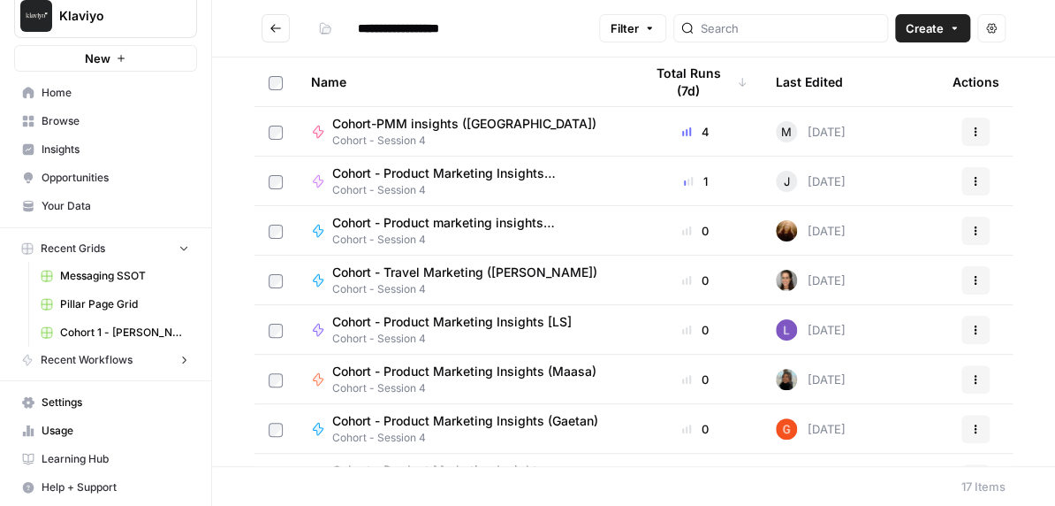
click at [278, 32] on icon "Go back" at bounding box center [276, 28] width 12 height 12
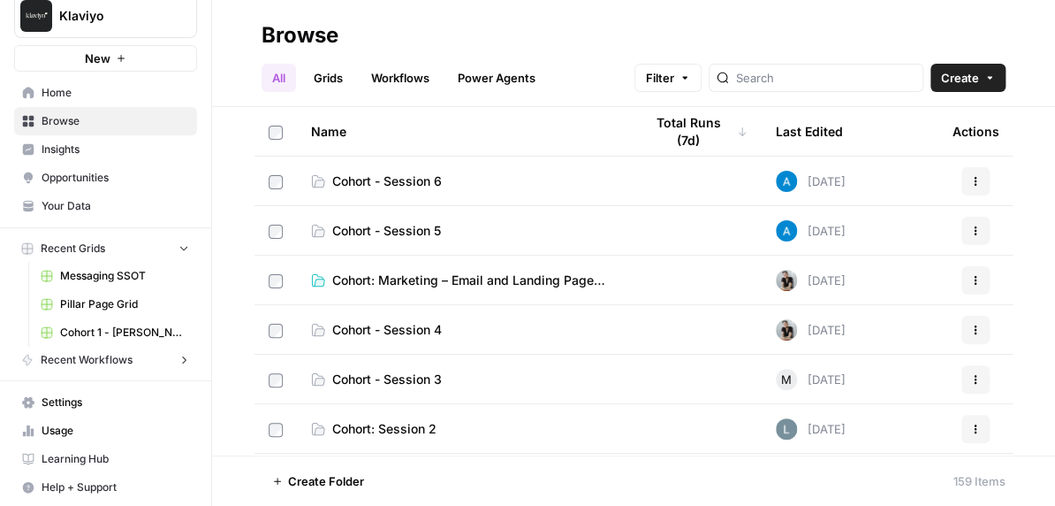
click at [395, 280] on span "Cohort: Marketing – Email and Landing Page Copy" at bounding box center [473, 280] width 283 height 18
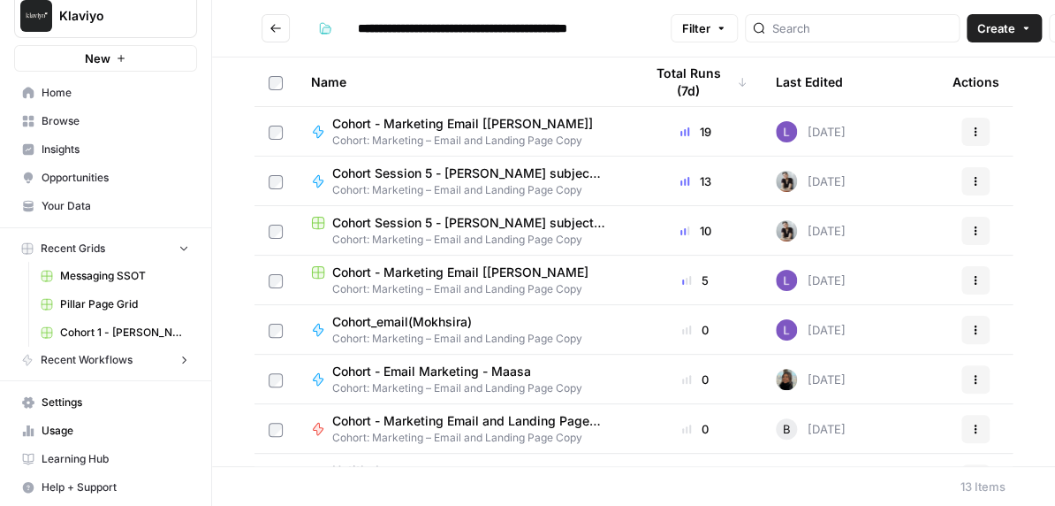
click at [486, 82] on div "Name" at bounding box center [463, 81] width 304 height 49
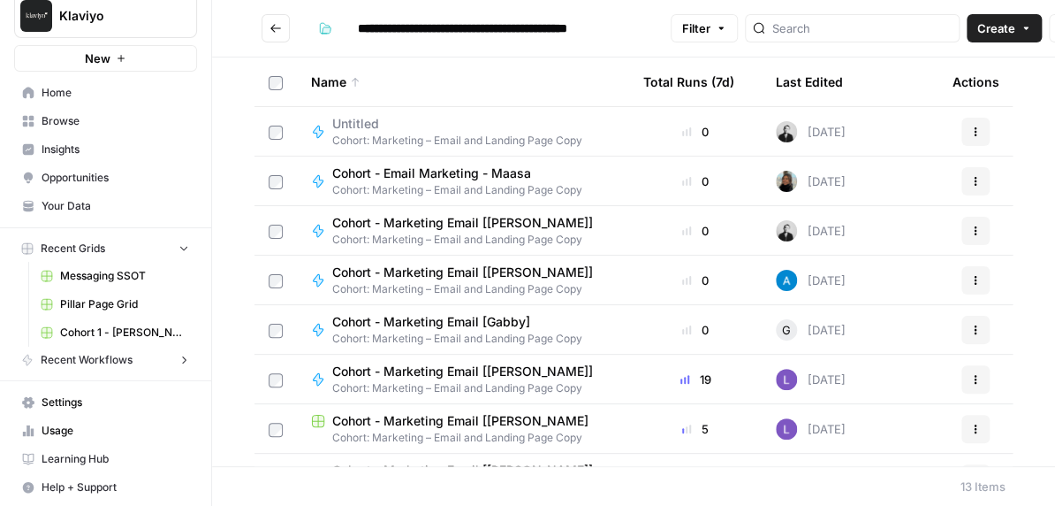
click at [462, 80] on div "Name" at bounding box center [463, 81] width 304 height 49
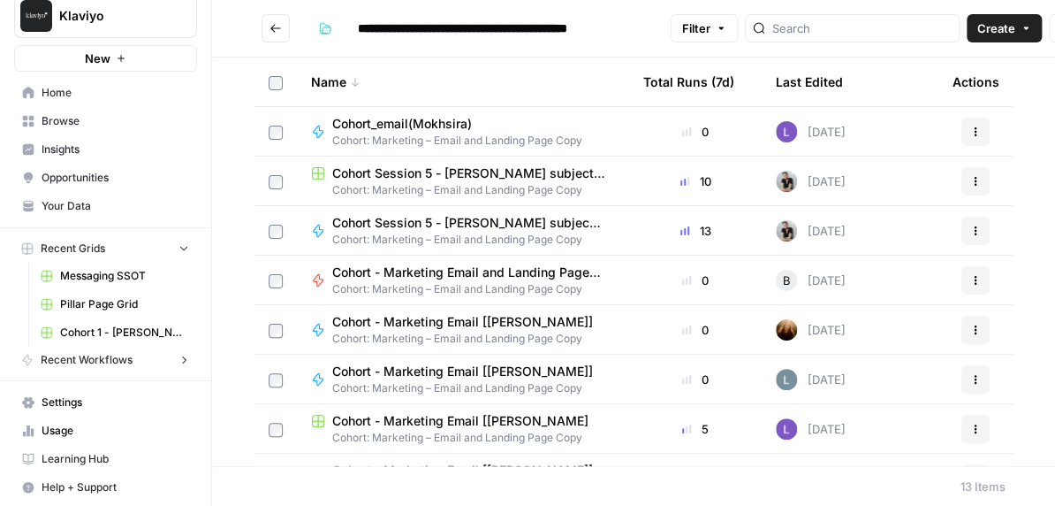
click at [285, 36] on button "Go back" at bounding box center [276, 28] width 28 height 28
